Goal: Task Accomplishment & Management: Use online tool/utility

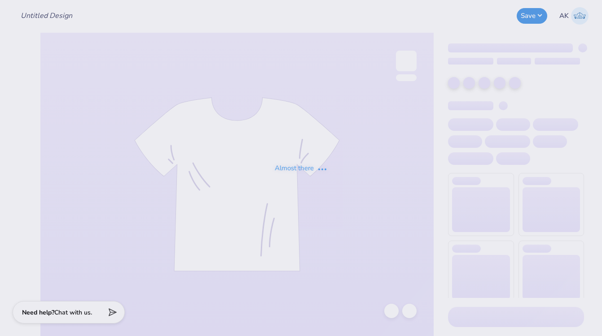
type input "KKG fall drop 2025"
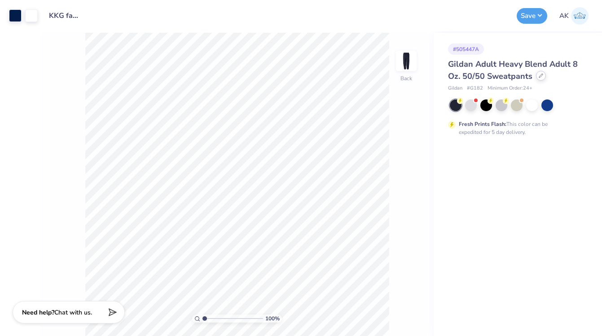
click at [539, 78] on icon at bounding box center [540, 76] width 4 height 4
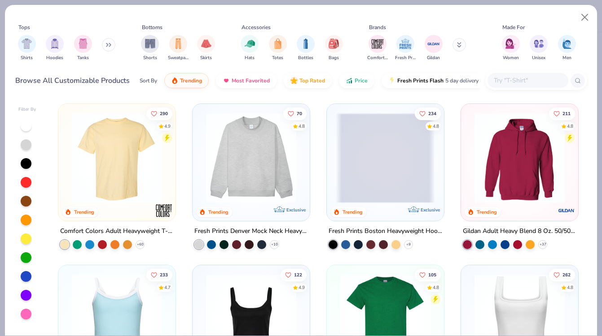
click at [527, 81] on input "text" at bounding box center [527, 80] width 69 height 10
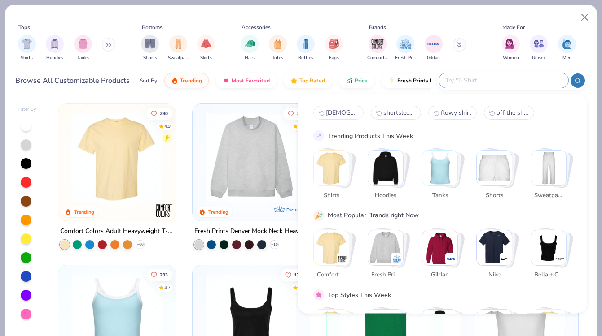
paste input "hf-314"
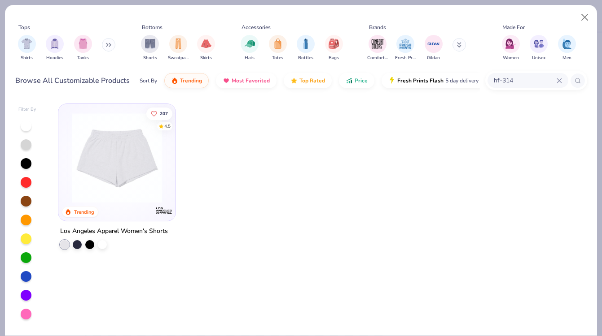
click at [97, 166] on img at bounding box center [116, 158] width 99 height 90
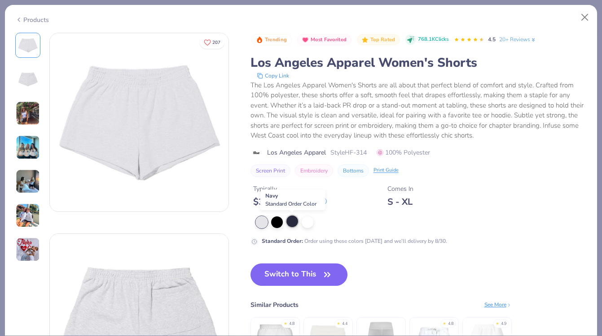
click at [288, 219] on div at bounding box center [292, 222] width 12 height 12
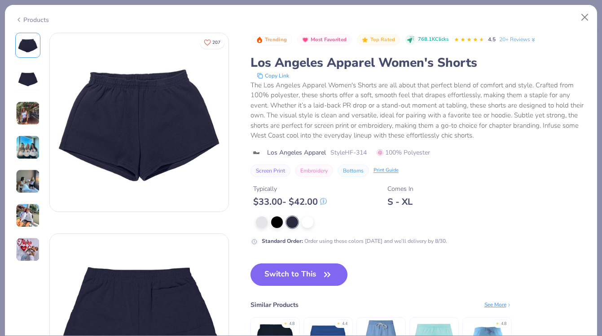
click at [24, 103] on img at bounding box center [28, 113] width 24 height 24
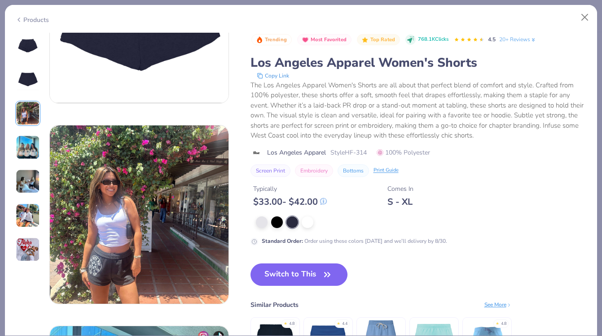
scroll to position [402, 0]
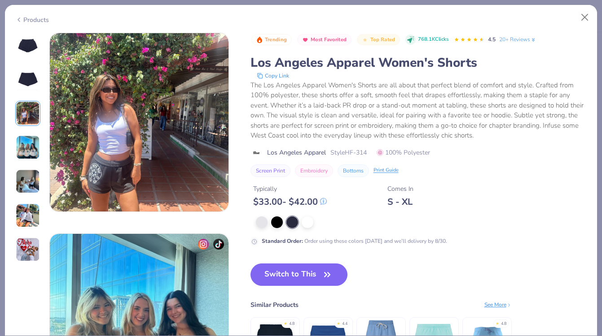
click at [32, 149] on img at bounding box center [28, 147] width 24 height 24
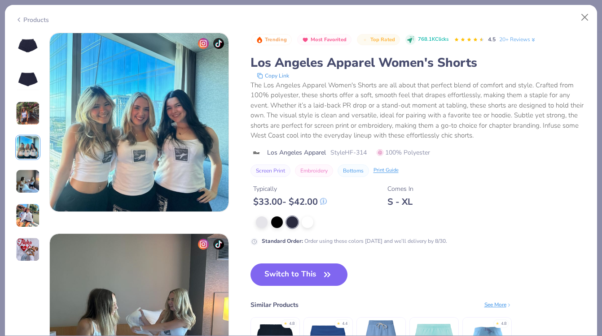
click at [31, 174] on img at bounding box center [28, 182] width 24 height 24
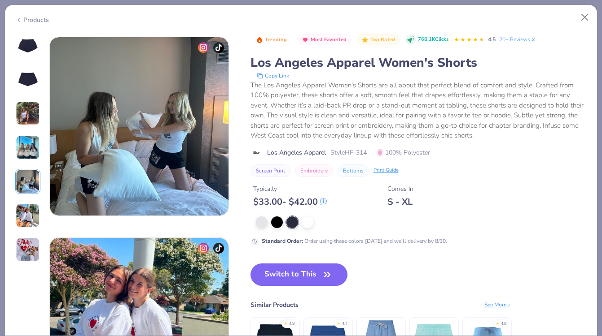
scroll to position [804, 0]
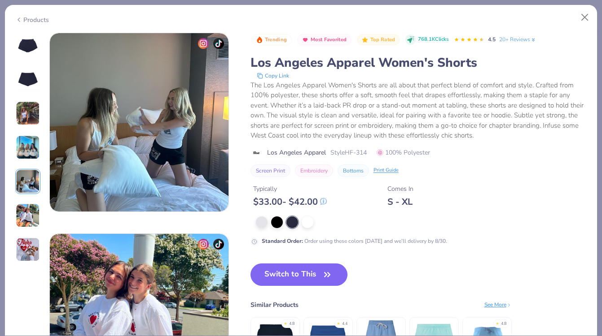
click at [34, 199] on div at bounding box center [27, 148] width 25 height 230
click at [34, 204] on img at bounding box center [28, 216] width 24 height 24
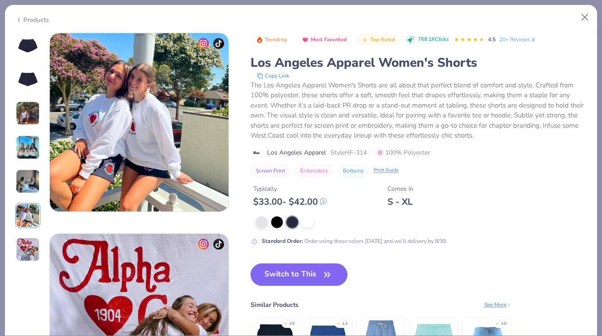
click at [33, 241] on img at bounding box center [28, 250] width 24 height 24
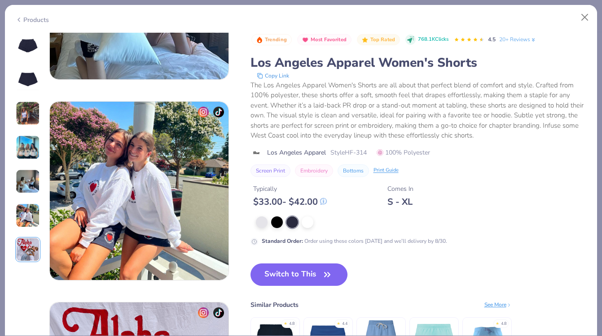
click at [29, 52] on img at bounding box center [28, 46] width 22 height 22
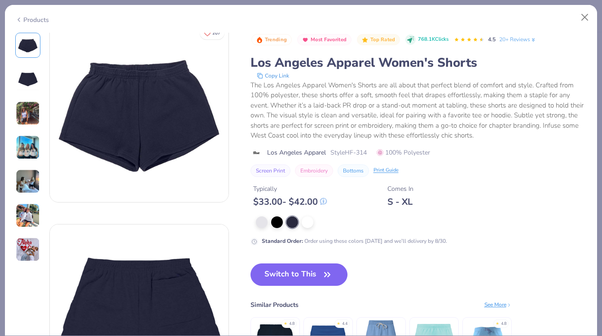
scroll to position [0, 0]
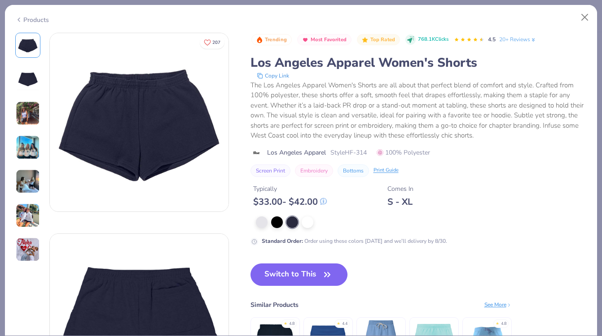
click at [26, 111] on img at bounding box center [28, 113] width 24 height 24
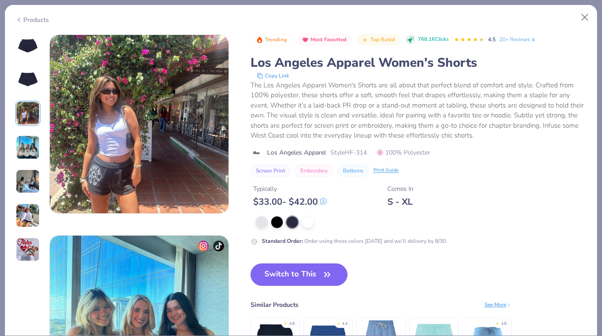
scroll to position [402, 0]
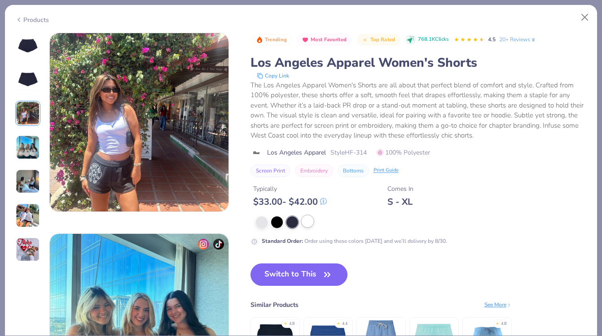
click at [310, 227] on div at bounding box center [307, 222] width 12 height 12
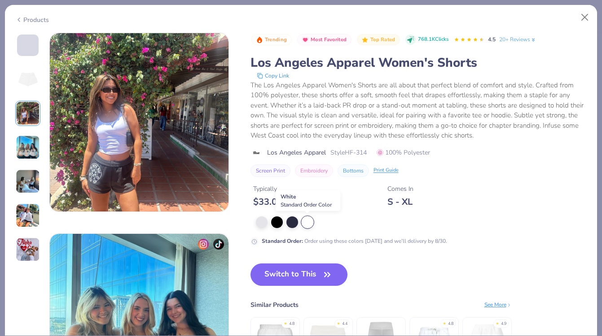
click at [307, 223] on div at bounding box center [307, 223] width 12 height 12
click at [305, 222] on div at bounding box center [307, 223] width 12 height 12
click at [22, 89] on img at bounding box center [28, 80] width 22 height 22
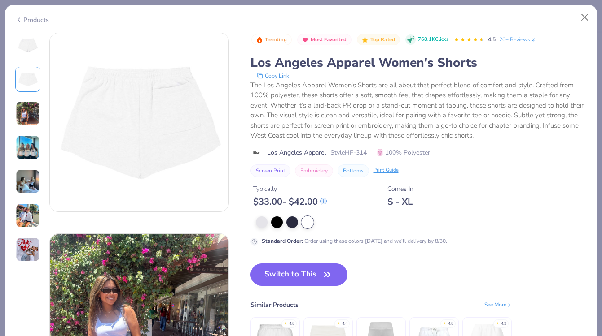
click at [22, 48] on img at bounding box center [28, 46] width 22 height 22
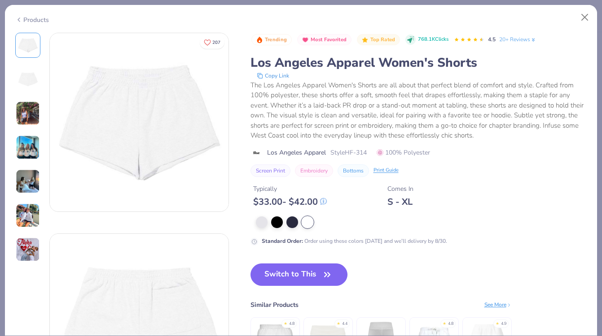
click at [28, 149] on img at bounding box center [28, 147] width 24 height 24
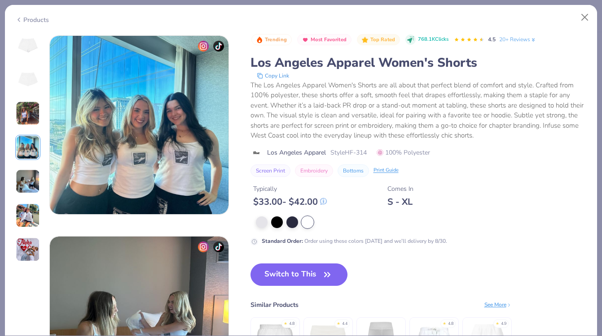
scroll to position [603, 0]
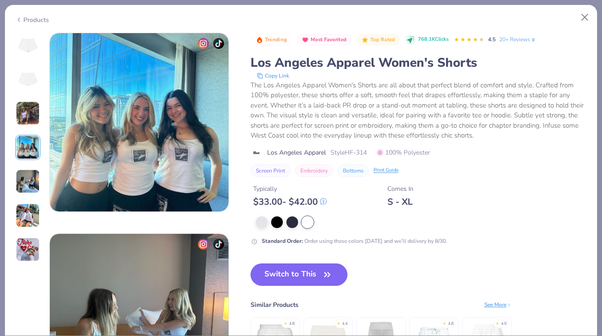
click at [31, 182] on img at bounding box center [28, 182] width 24 height 24
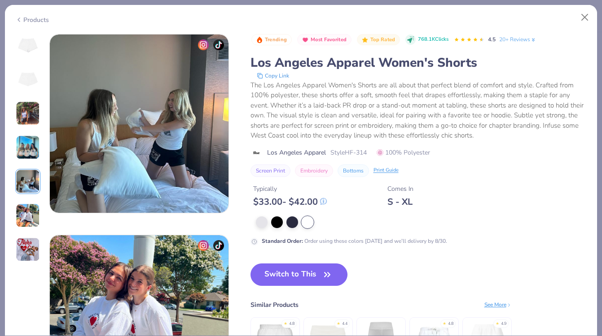
scroll to position [804, 0]
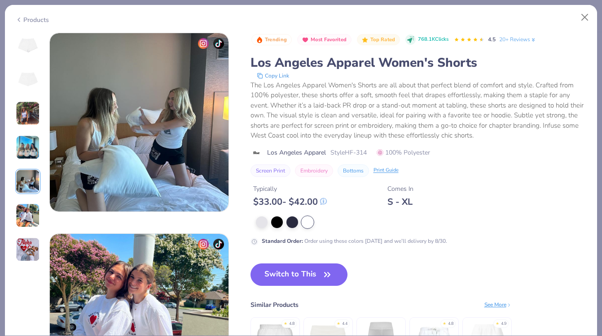
click at [31, 215] on img at bounding box center [28, 216] width 24 height 24
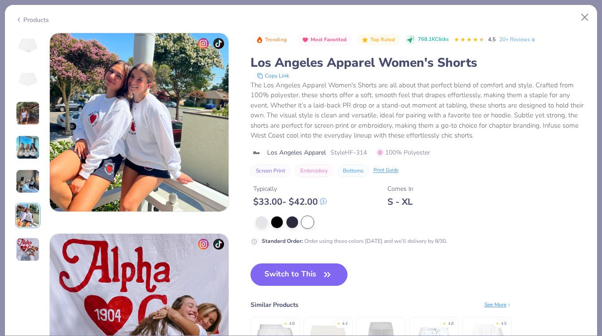
click at [28, 248] on img at bounding box center [28, 250] width 24 height 24
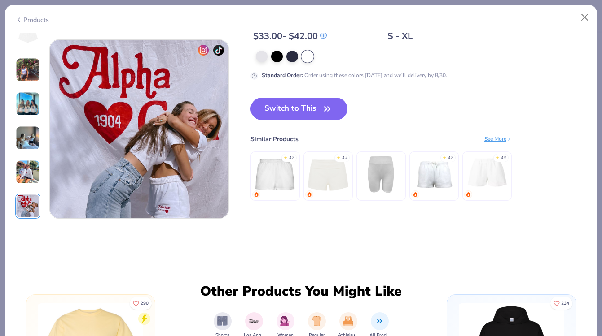
scroll to position [1206, 0]
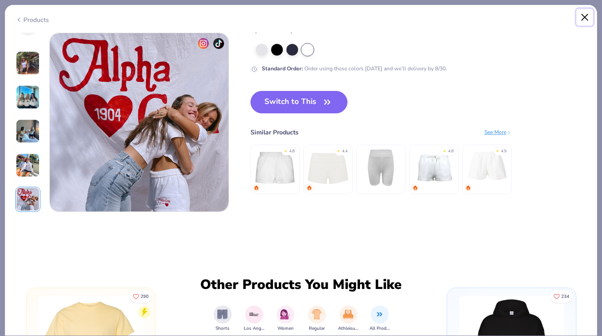
click at [583, 13] on button "Close" at bounding box center [584, 17] width 17 height 17
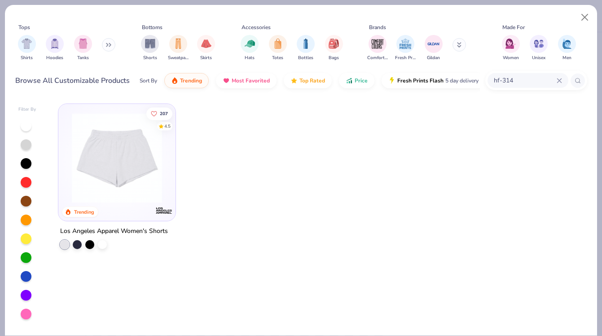
click at [533, 83] on input "hf-314" at bounding box center [525, 80] width 64 height 10
click at [533, 83] on input "hf-314" at bounding box center [500, 80] width 112 height 10
click at [528, 77] on input "hf-314" at bounding box center [500, 80] width 112 height 10
click at [562, 79] on div "hf-314" at bounding box center [503, 80] width 129 height 15
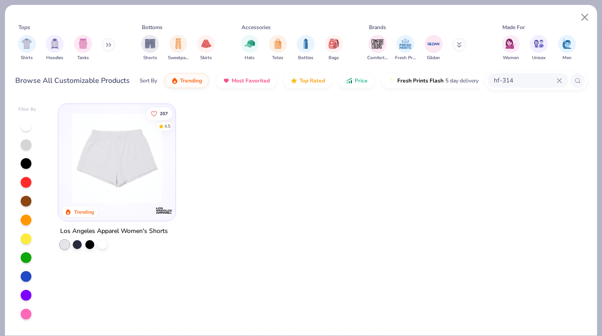
click at [563, 82] on div "hf-314" at bounding box center [527, 80] width 81 height 15
click at [560, 82] on icon at bounding box center [559, 81] width 4 height 4
click at [541, 82] on input "hf-314" at bounding box center [525, 80] width 64 height 10
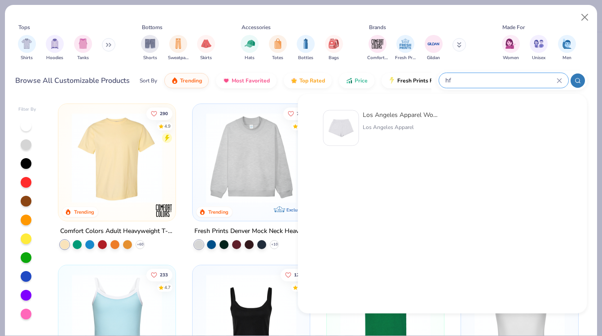
type input "h"
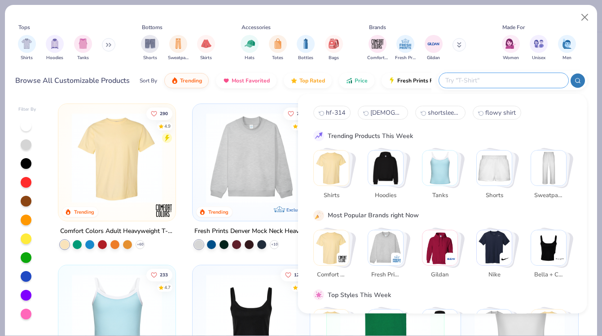
paste input "Women's Athletic Fleece Shorts - 1203"
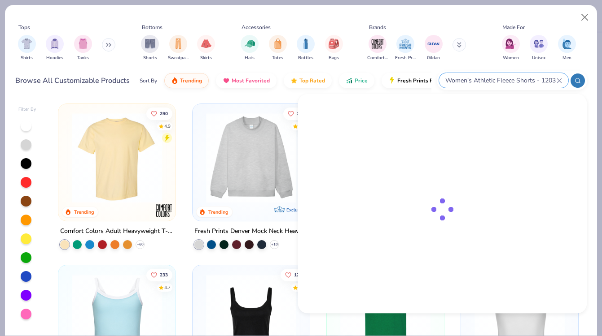
type input "Women's Athletic Fleece Shorts - 1203"
